Goal: Information Seeking & Learning: Find specific page/section

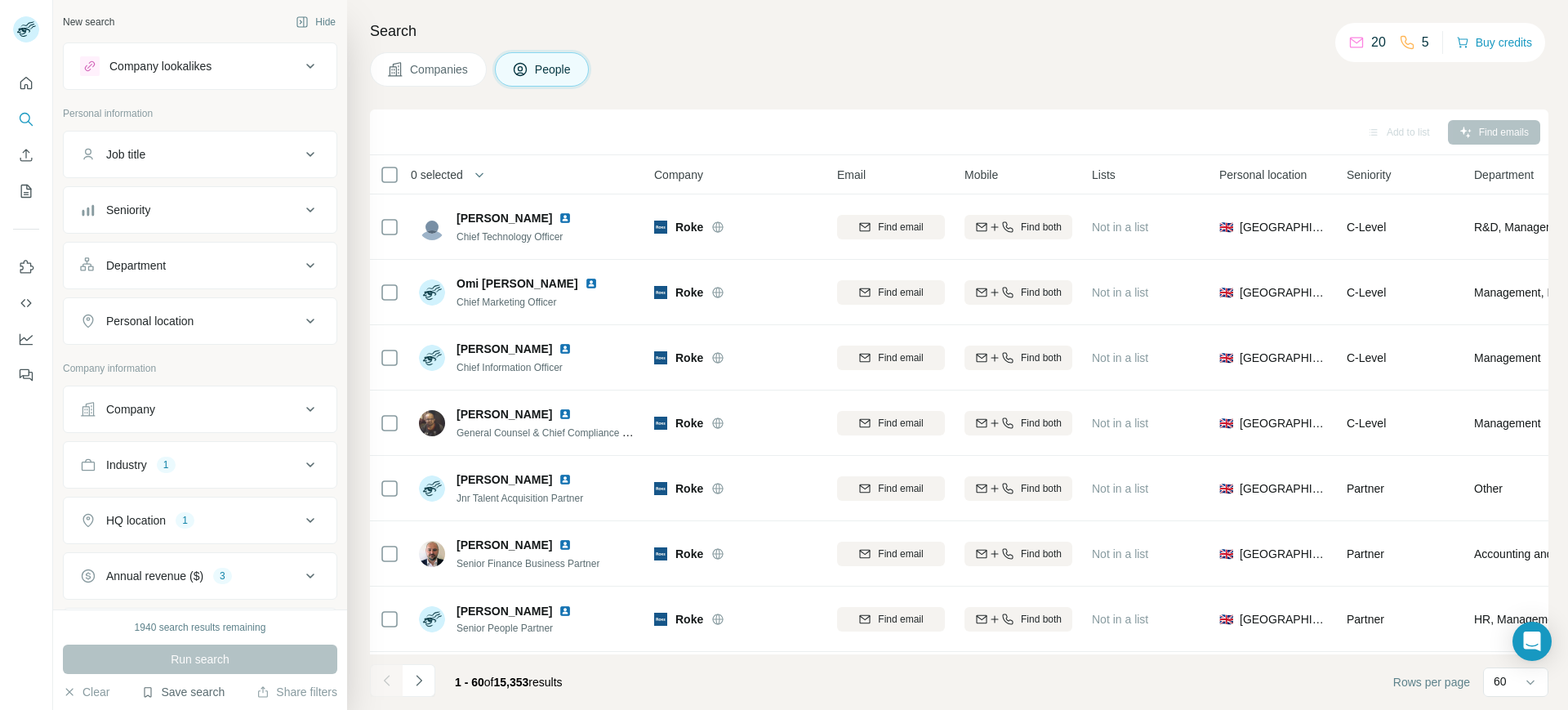
click at [198, 689] on button "Save search" at bounding box center [183, 691] width 83 height 16
click at [442, 62] on span "Companies" at bounding box center [439, 69] width 60 height 16
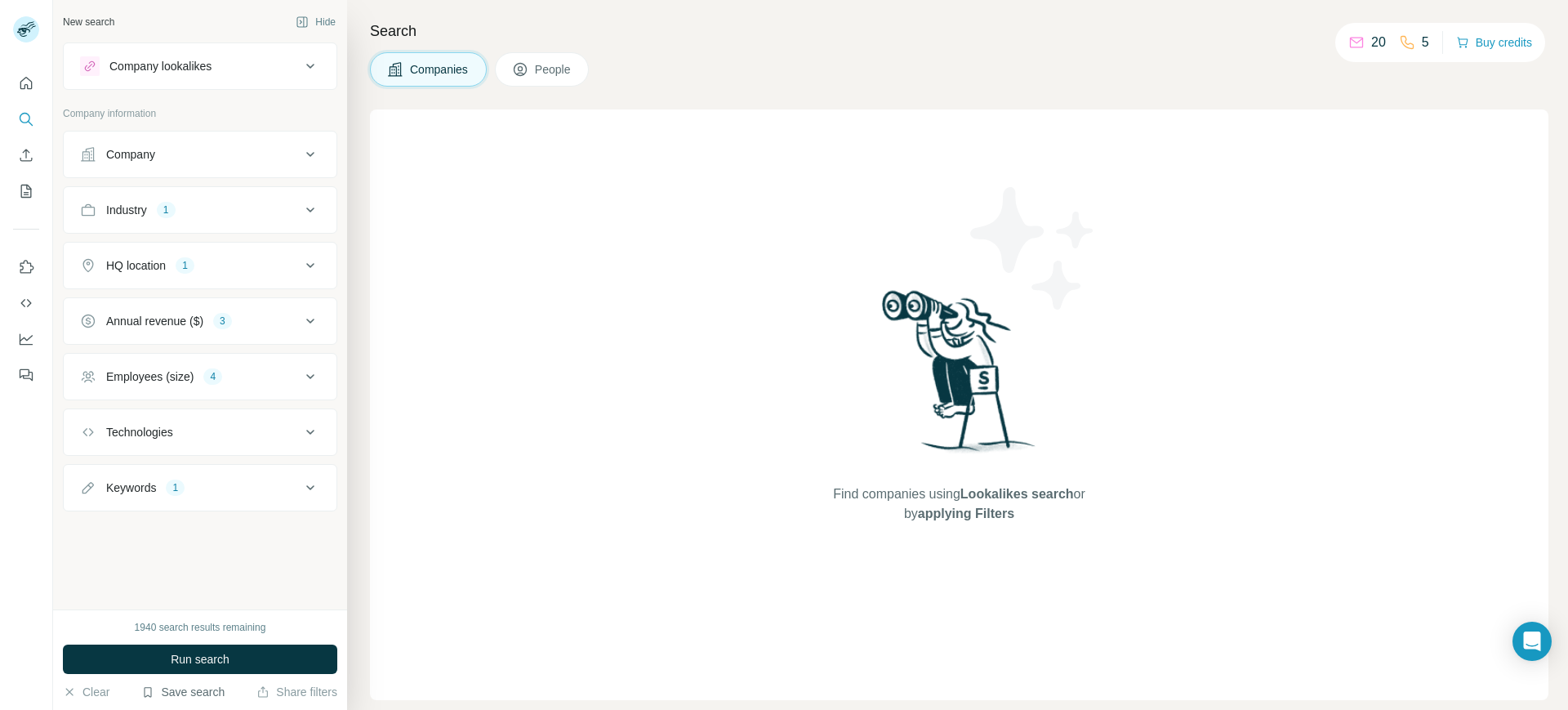
click at [182, 699] on button "Save search" at bounding box center [183, 691] width 83 height 16
click at [242, 666] on div "View my saved searches" at bounding box center [229, 663] width 172 height 33
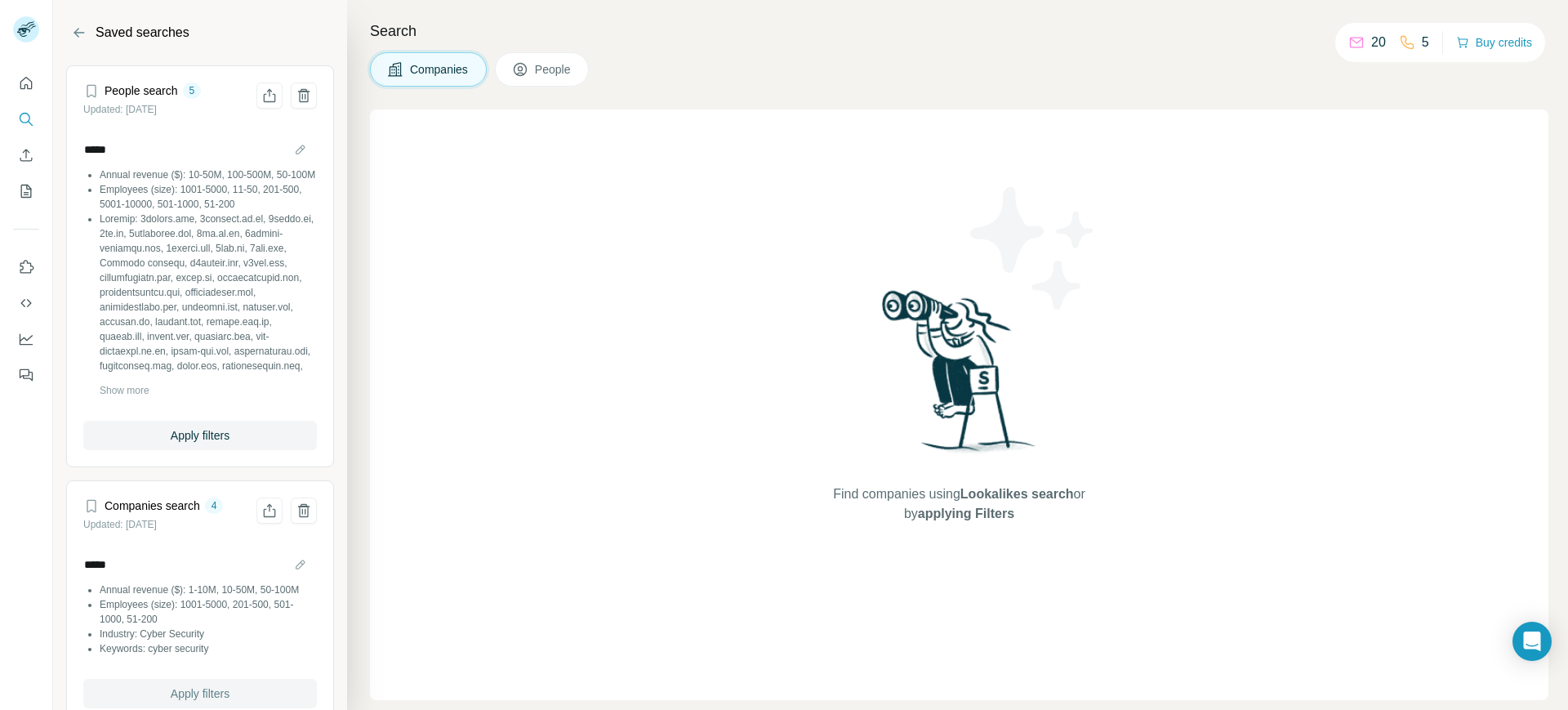
click at [207, 699] on span "Apply filters" at bounding box center [200, 693] width 59 height 16
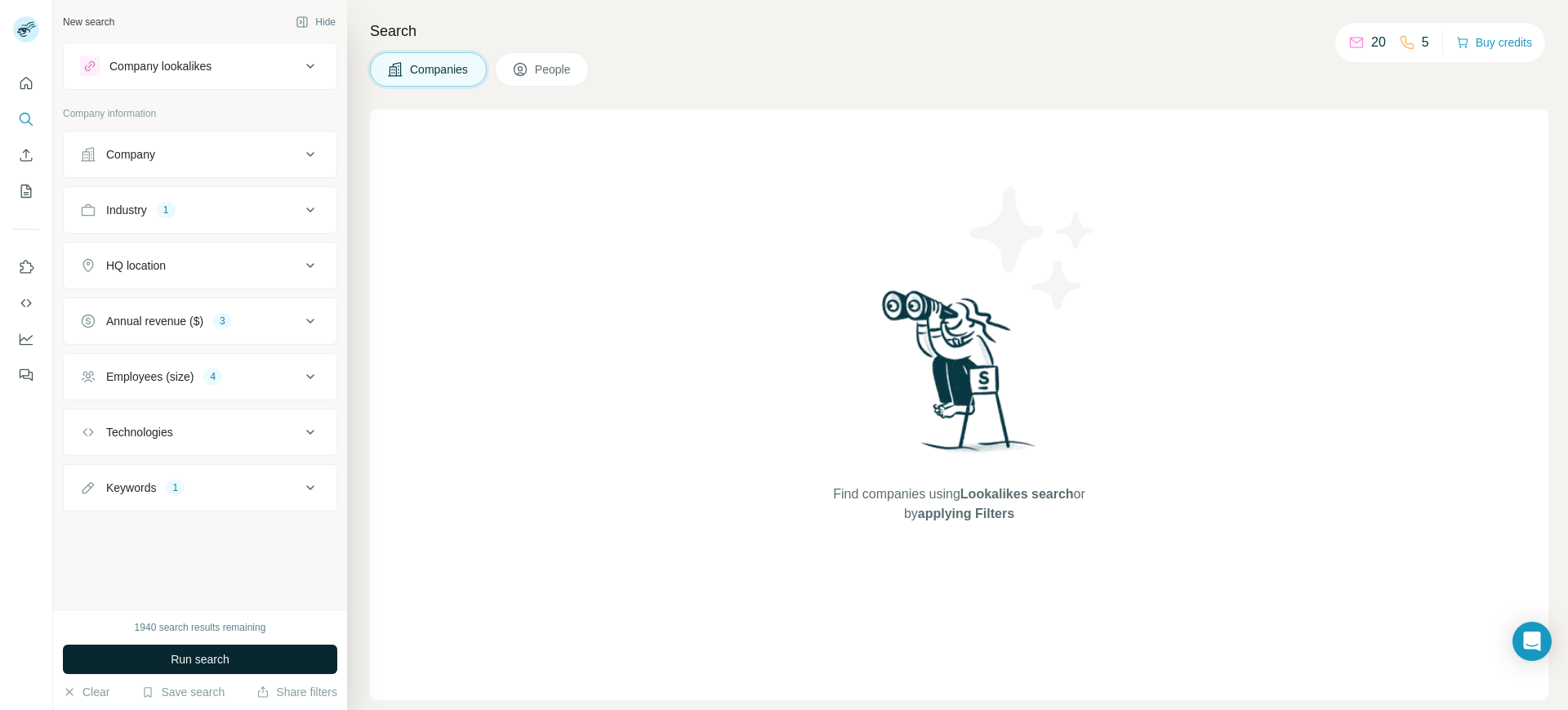
click at [247, 670] on button "Run search" at bounding box center [200, 659] width 274 height 29
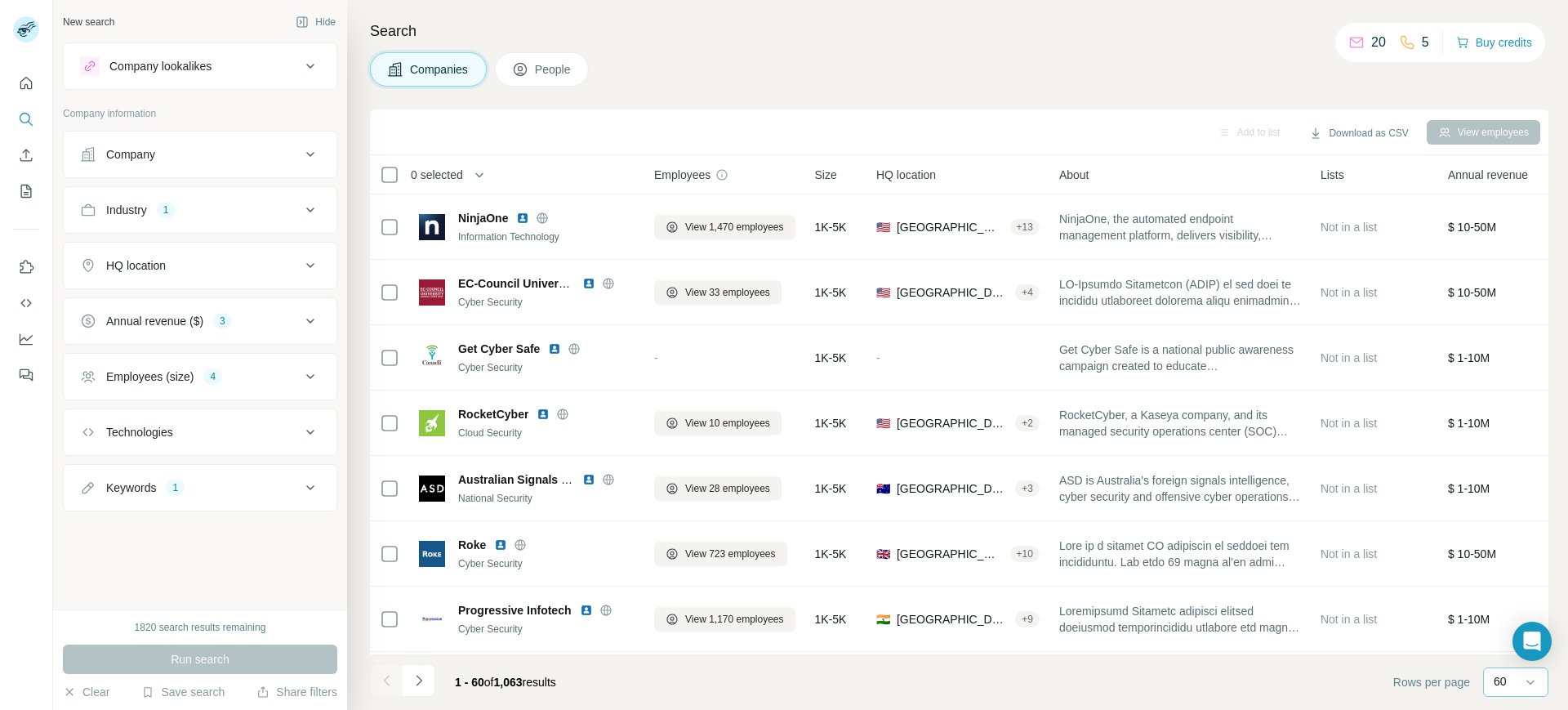
click at [1515, 680] on div "60" at bounding box center [1513, 681] width 41 height 16
click at [551, 68] on span "People" at bounding box center [554, 69] width 38 height 16
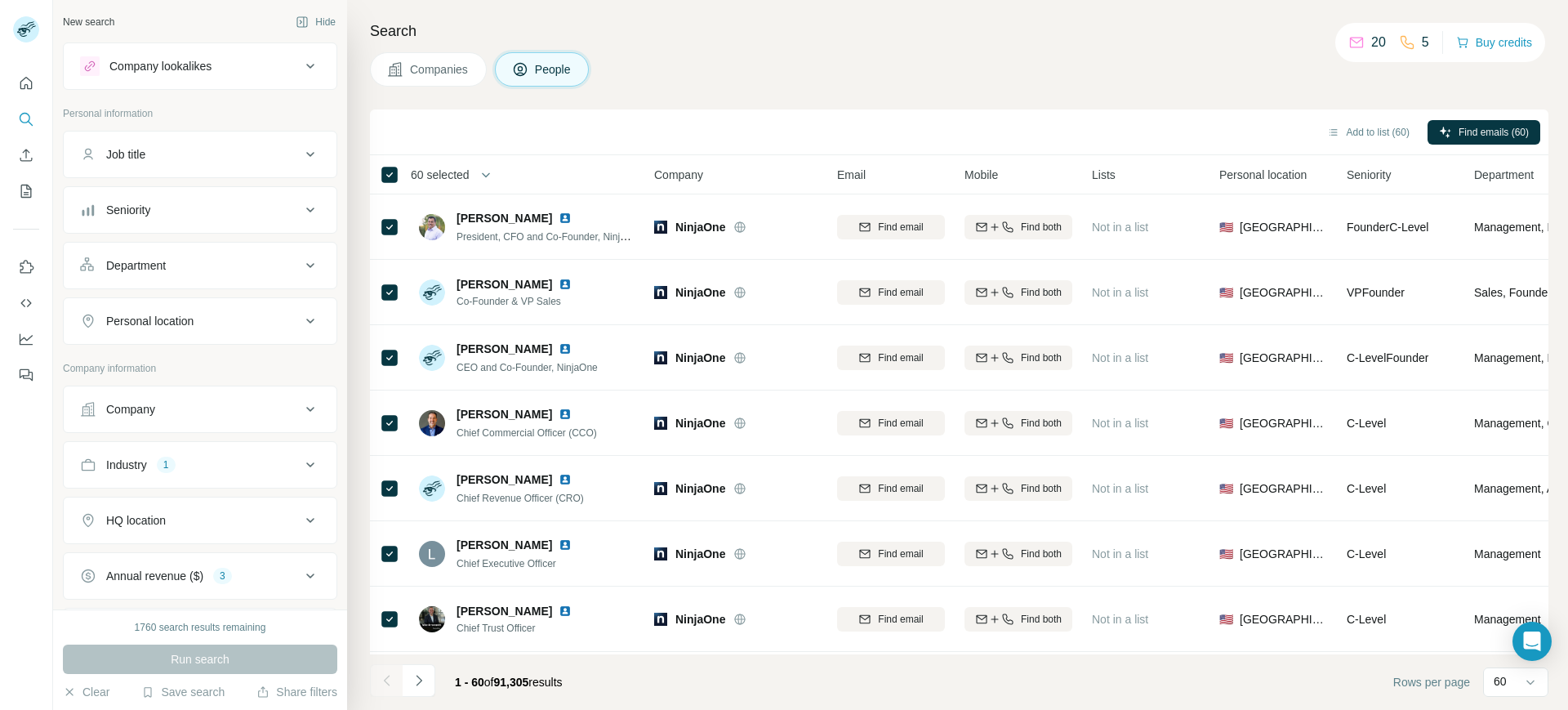
click at [463, 173] on span "60 selected" at bounding box center [440, 174] width 59 height 16
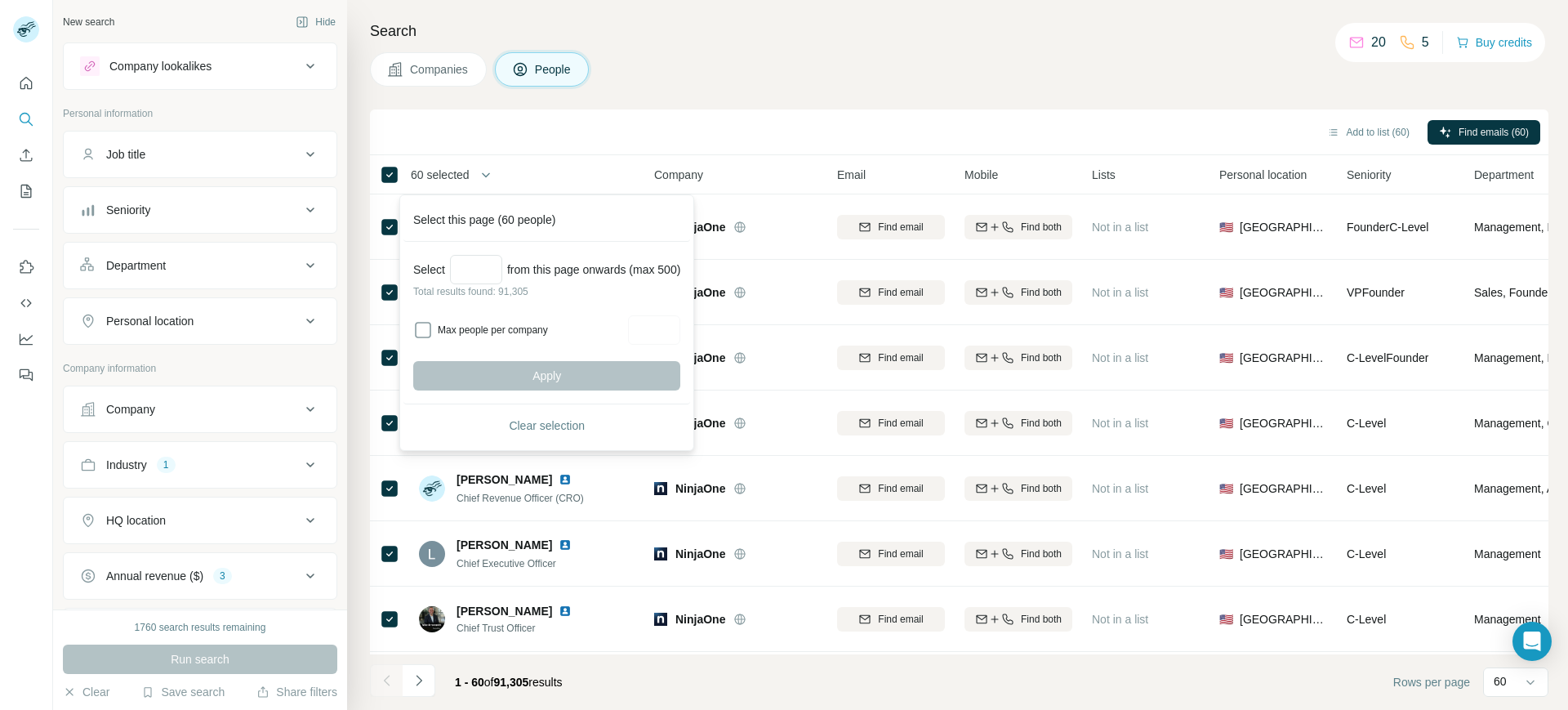
click at [940, 129] on div "Add to list (60) Find emails (60)" at bounding box center [960, 132] width 1162 height 28
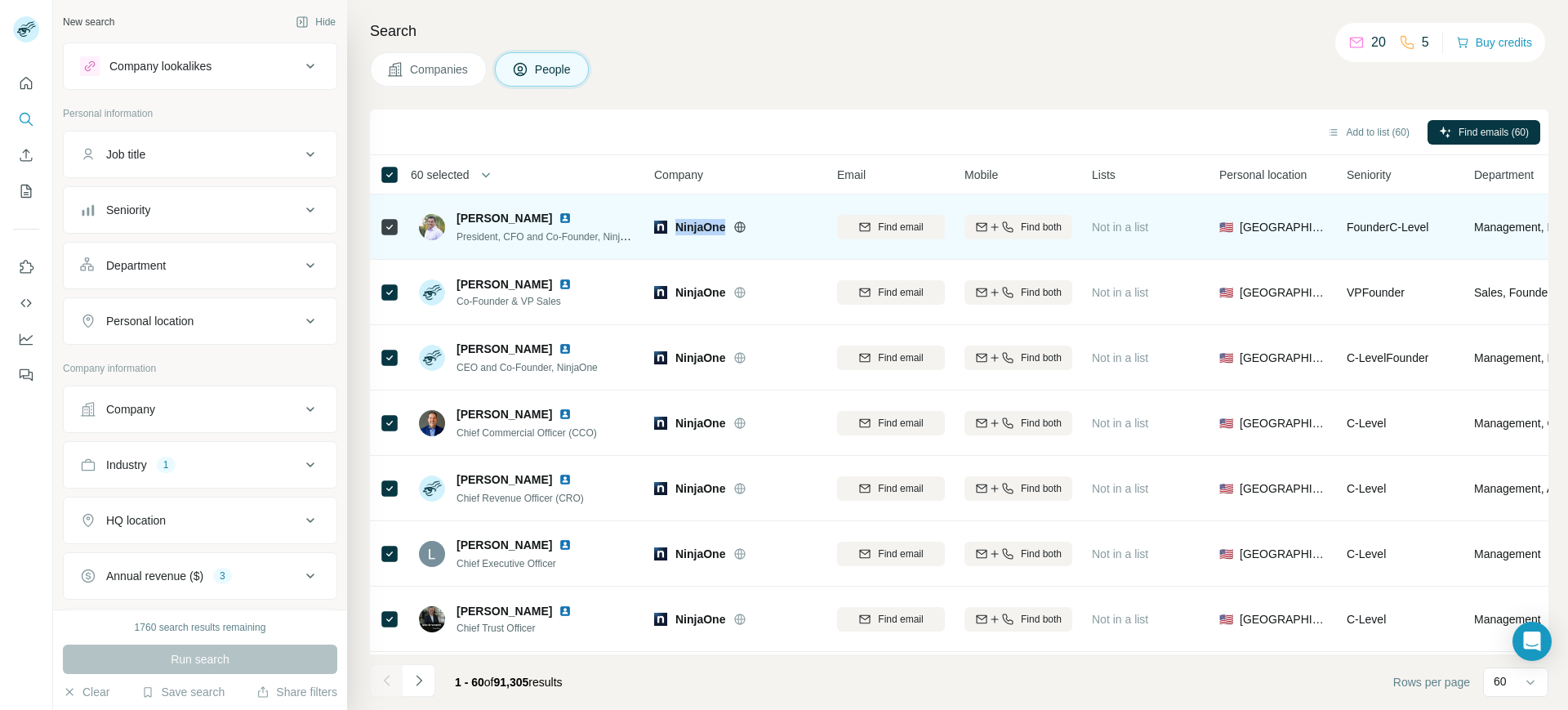
drag, startPoint x: 731, startPoint y: 223, endPoint x: 675, endPoint y: 223, distance: 56.0
click at [676, 223] on div "NinjaOne" at bounding box center [747, 226] width 142 height 16
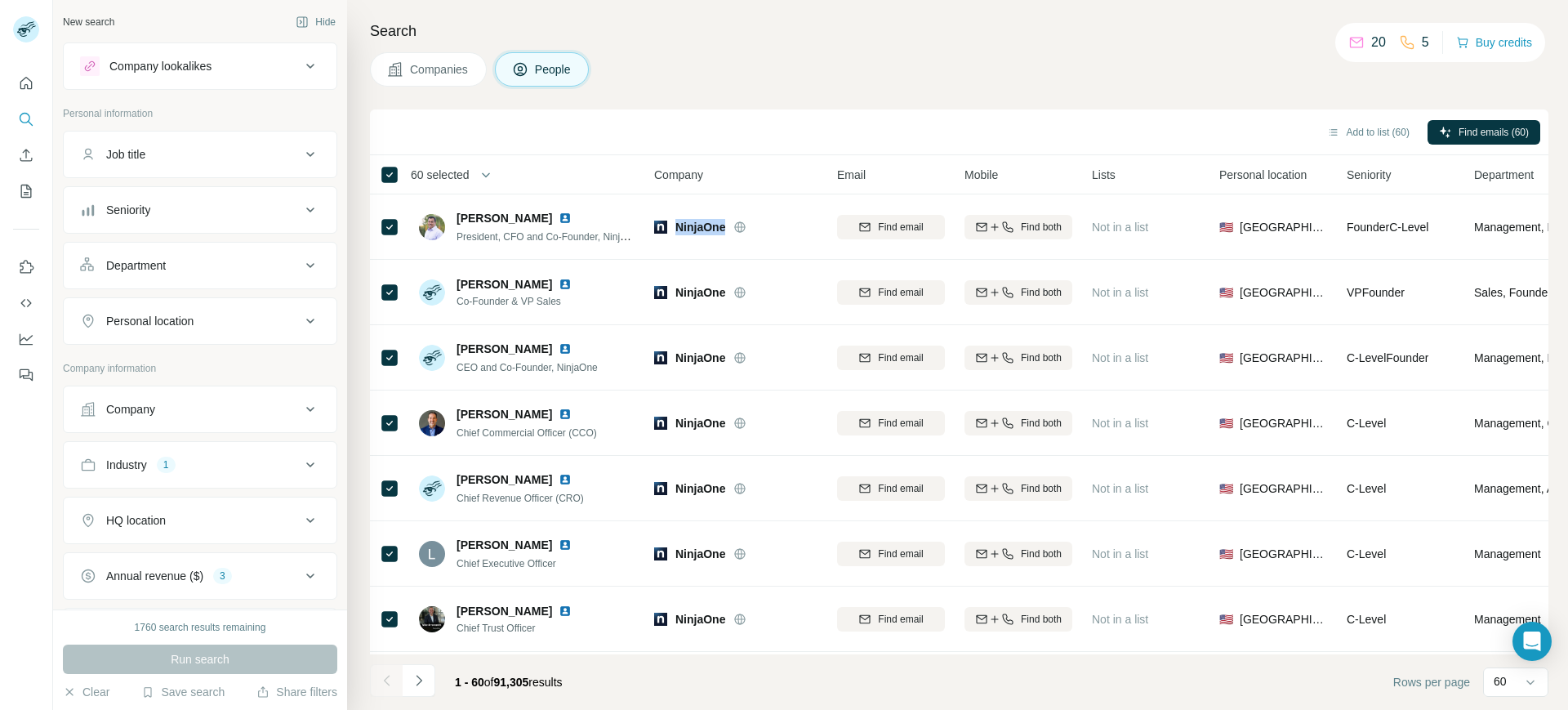
copy div "NinjaOne"
